Goal: Transaction & Acquisition: Purchase product/service

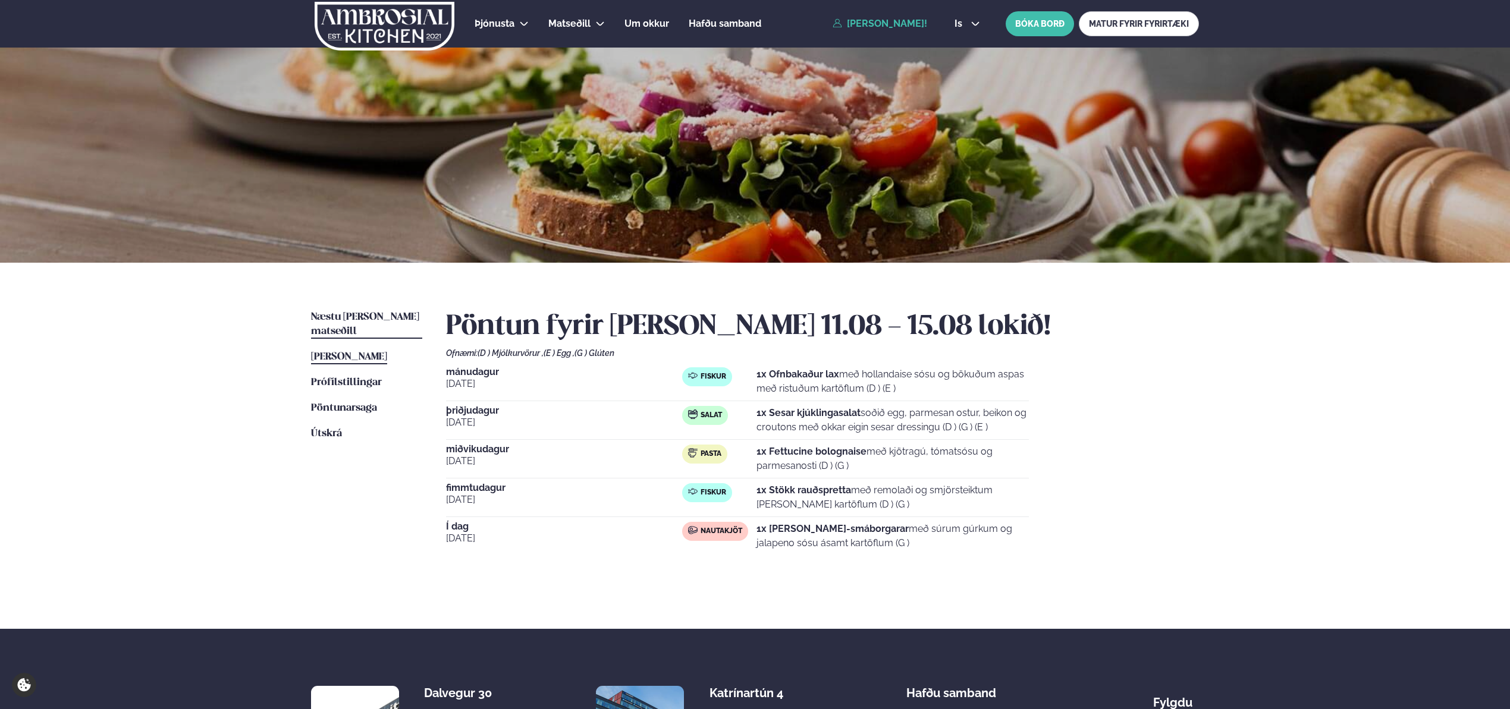
click at [356, 318] on span "Næstu [PERSON_NAME] matseðill" at bounding box center [365, 324] width 108 height 24
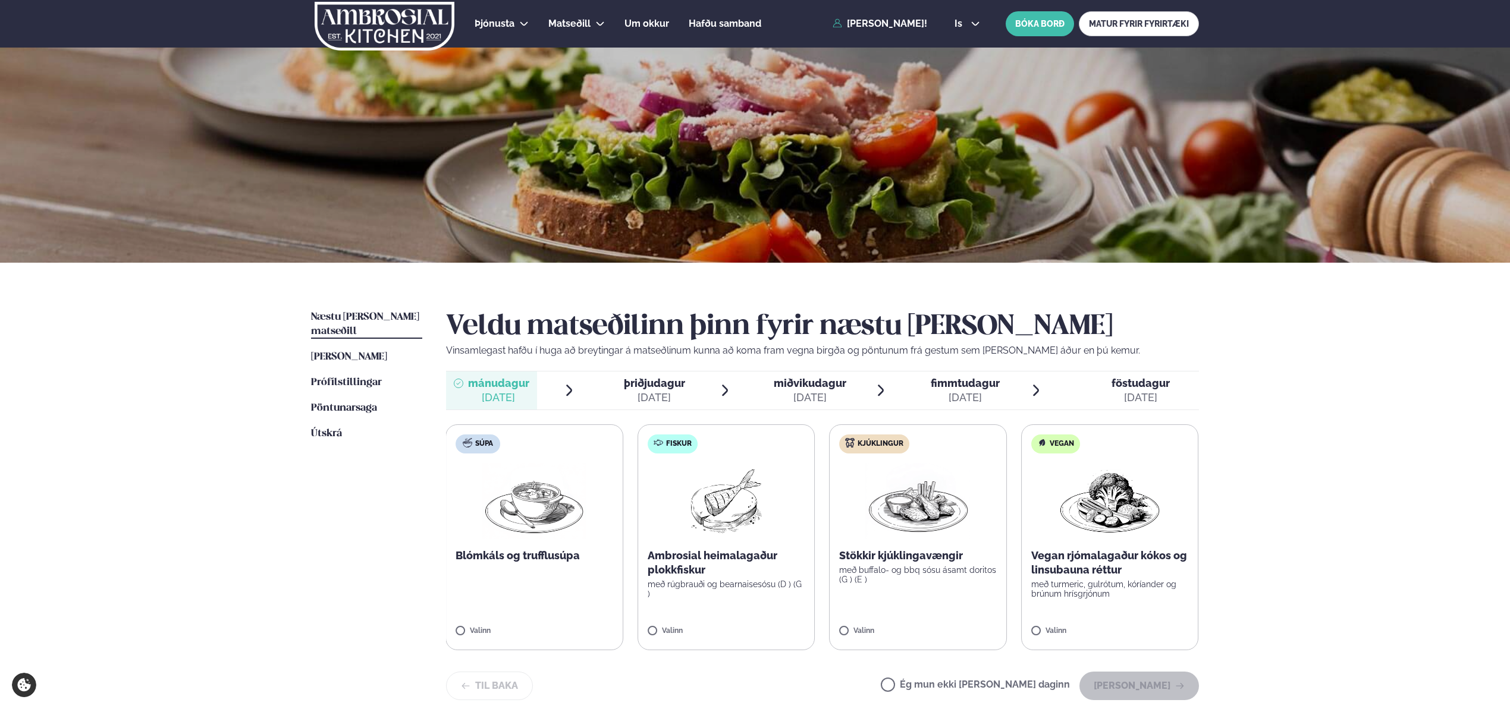
click at [772, 617] on label "Fiskur Ambrosial heimalagaður plokkfiskur með rúgbrauði og bearnaisesósu (D ) (…" at bounding box center [726, 538] width 178 height 226
click at [676, 482] on label "Fiskur Ambrosial heimalagaður plokkfiskur með rúgbrauði og bearnaisesósu (D ) (…" at bounding box center [727, 538] width 178 height 226
click at [730, 501] on img at bounding box center [727, 501] width 76 height 76
click at [1138, 681] on button "[PERSON_NAME]" at bounding box center [1139, 686] width 120 height 29
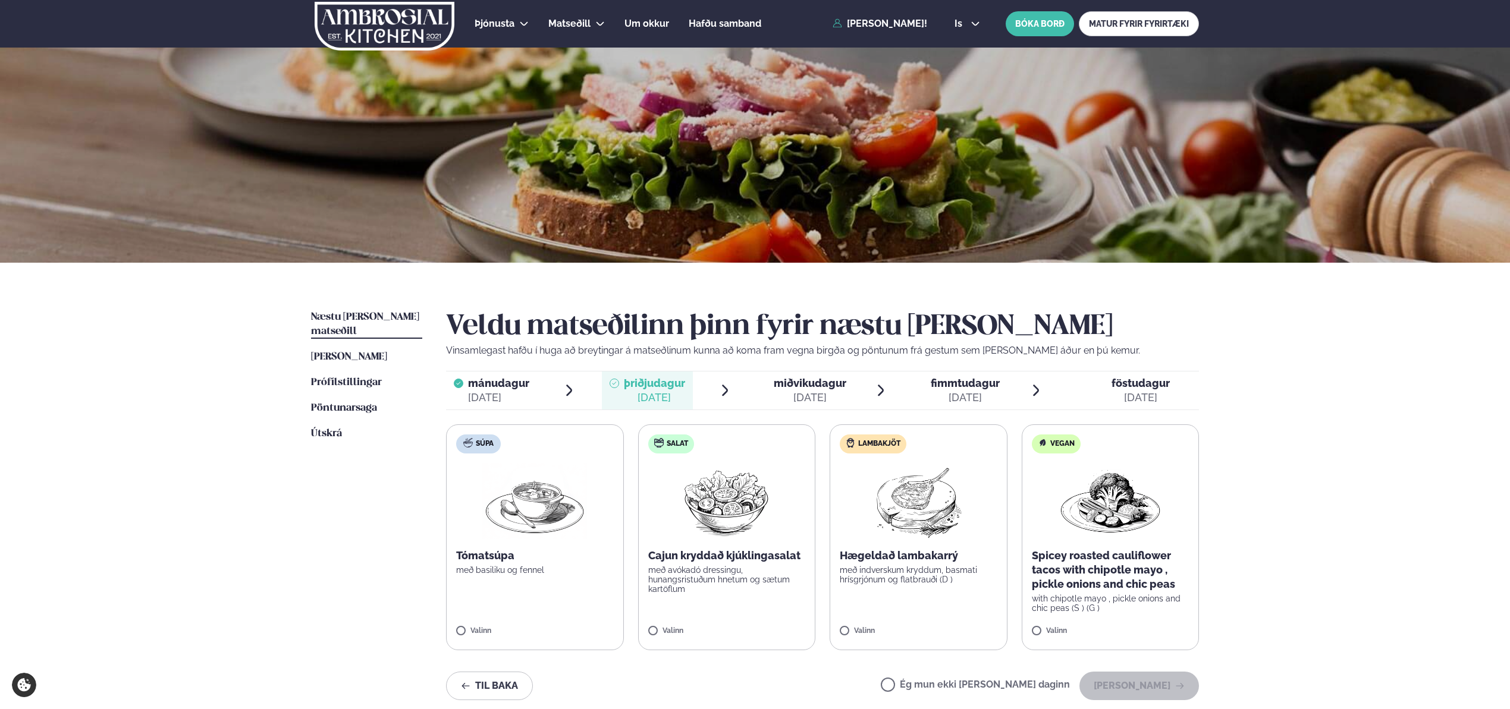
click at [1144, 541] on label "Vegan Spicey roasted cauliflower tacos with chipotle mayo , pickle onions and c…" at bounding box center [1111, 538] width 178 height 226
click at [1101, 592] on div "Spicey roasted cauliflower tacos with chipotle mayo , pickle onions and chic pe…" at bounding box center [1111, 581] width 158 height 64
click at [1149, 697] on button "[PERSON_NAME]" at bounding box center [1139, 695] width 120 height 29
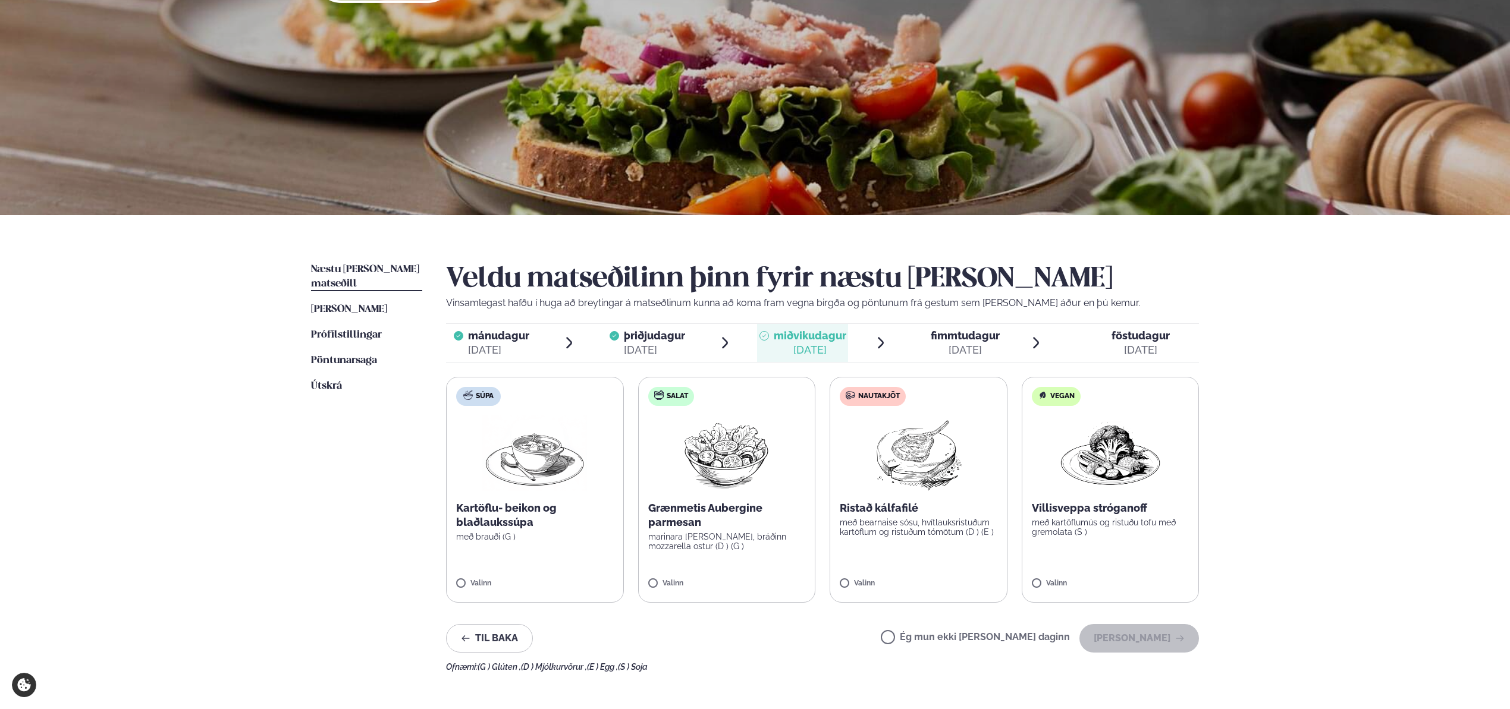
scroll to position [48, 0]
click at [916, 548] on label "Nautakjöt Ristað kálfafilé með bearnaise sósu, hvítlauksristuðum kartöflum og r…" at bounding box center [919, 489] width 178 height 226
click at [883, 525] on p "með bearnaise sósu, hvítlauksristuðum kartöflum og ristuðum tómötum (D ) (E )" at bounding box center [919, 526] width 158 height 19
click at [875, 563] on label "Nautakjöt Ristað kálfafilé með bearnaise sósu, hvítlauksristuðum kartöflum og r…" at bounding box center [919, 489] width 178 height 226
click at [1127, 642] on button "[PERSON_NAME]" at bounding box center [1139, 638] width 120 height 29
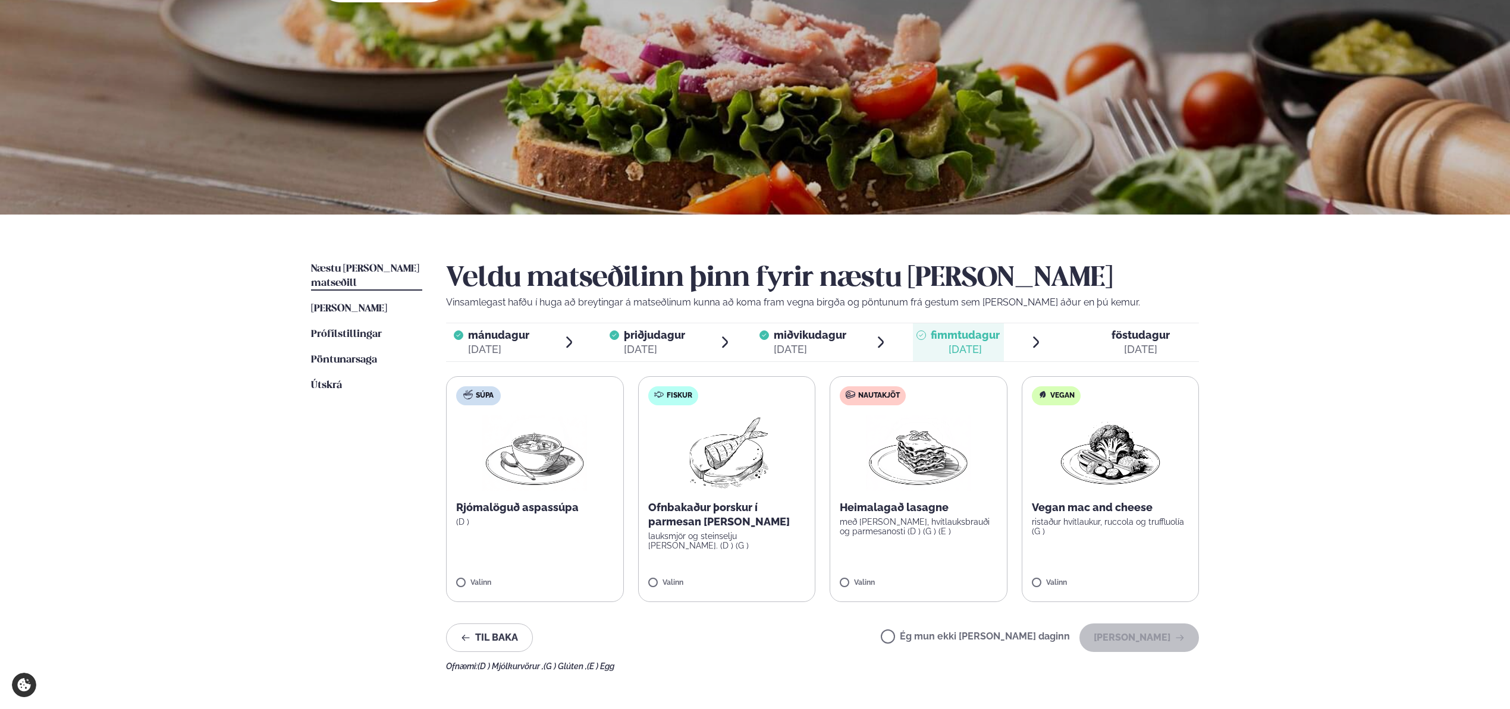
click at [681, 461] on img at bounding box center [726, 453] width 105 height 76
click at [1127, 637] on button "[PERSON_NAME]" at bounding box center [1139, 638] width 120 height 29
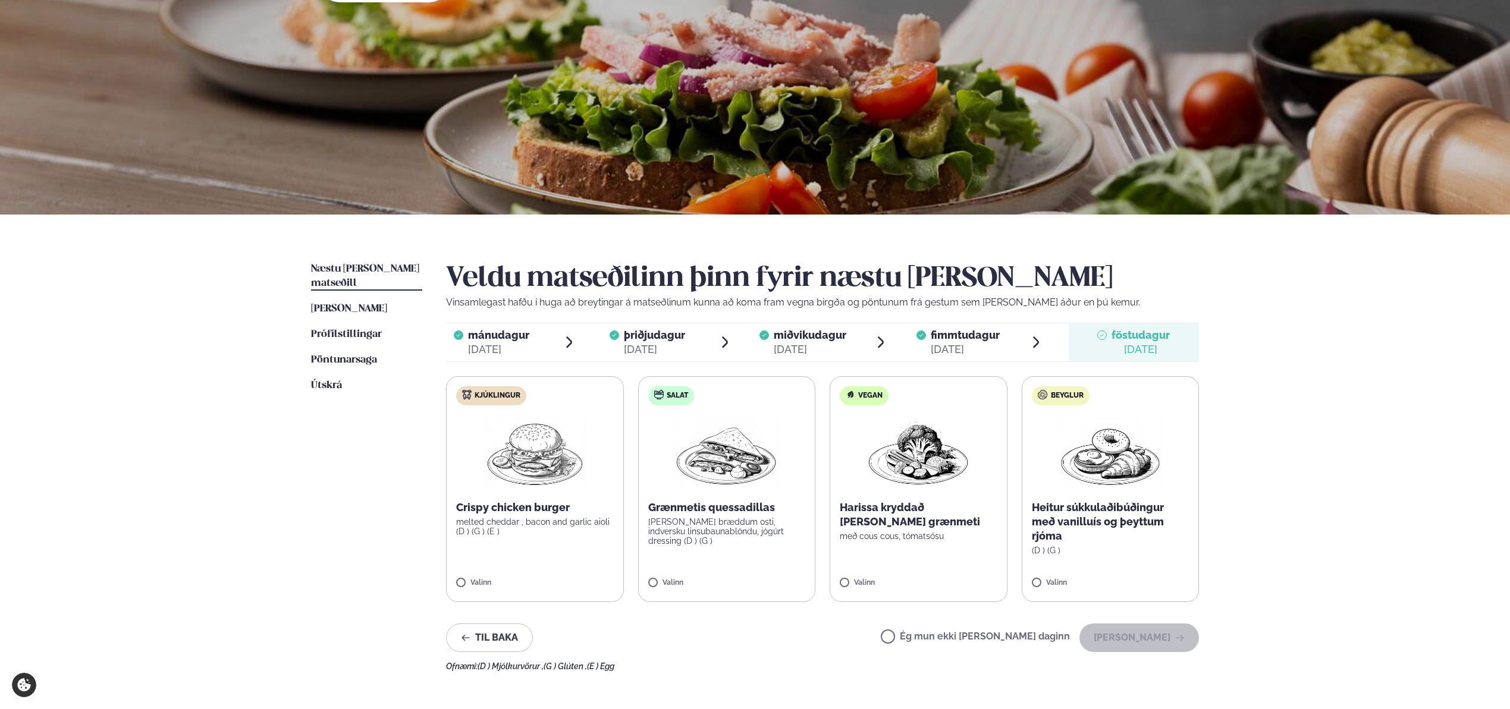
click at [744, 549] on label "Salat Grænmetis quessadillas [PERSON_NAME] bræddum osti, indversku linsubaunabl…" at bounding box center [727, 489] width 178 height 226
click at [1144, 634] on button "[PERSON_NAME]" at bounding box center [1139, 638] width 120 height 29
